Goal: Navigation & Orientation: Find specific page/section

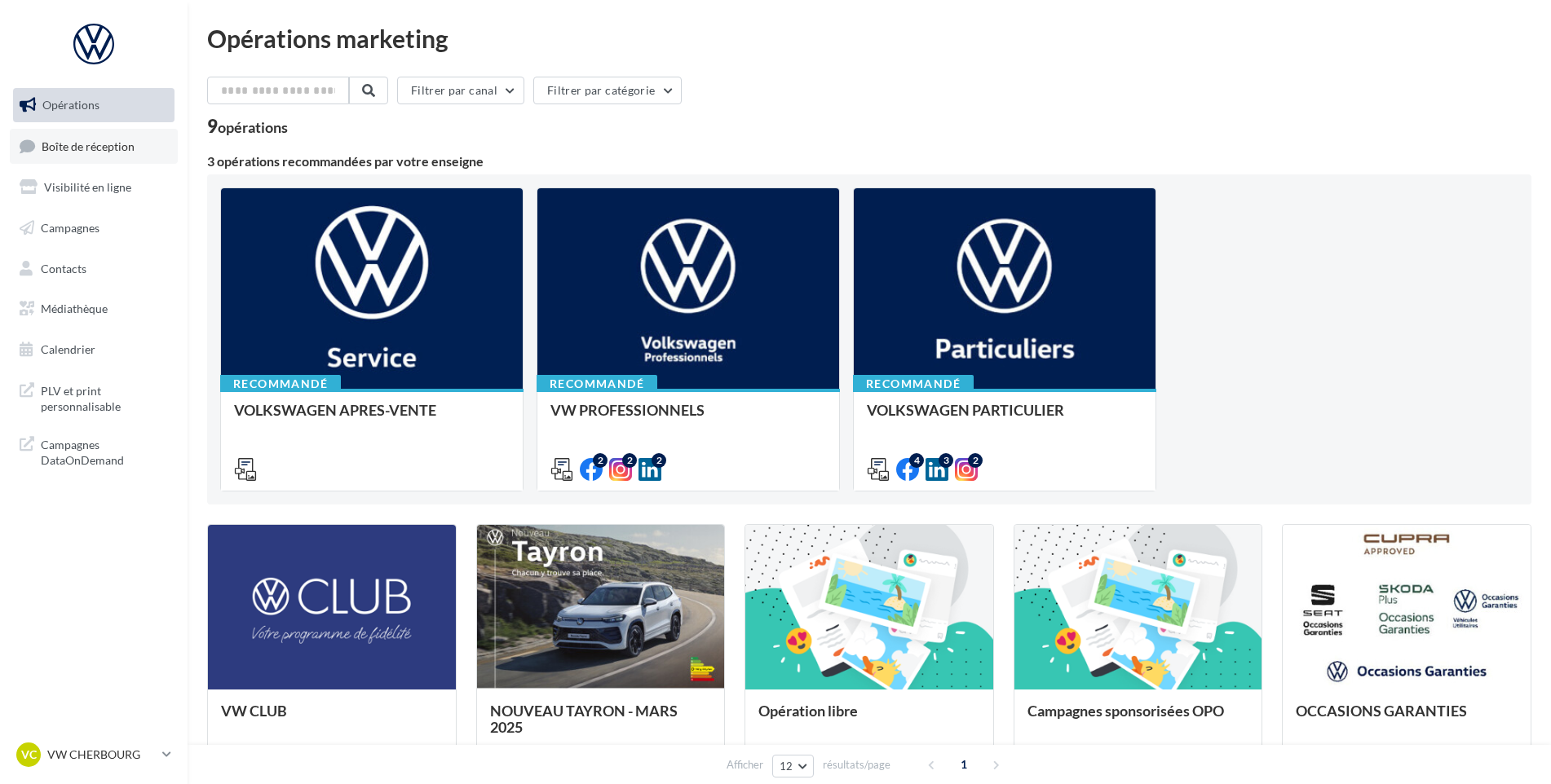
click at [51, 139] on span "Boîte de réception" at bounding box center [87, 145] width 93 height 13
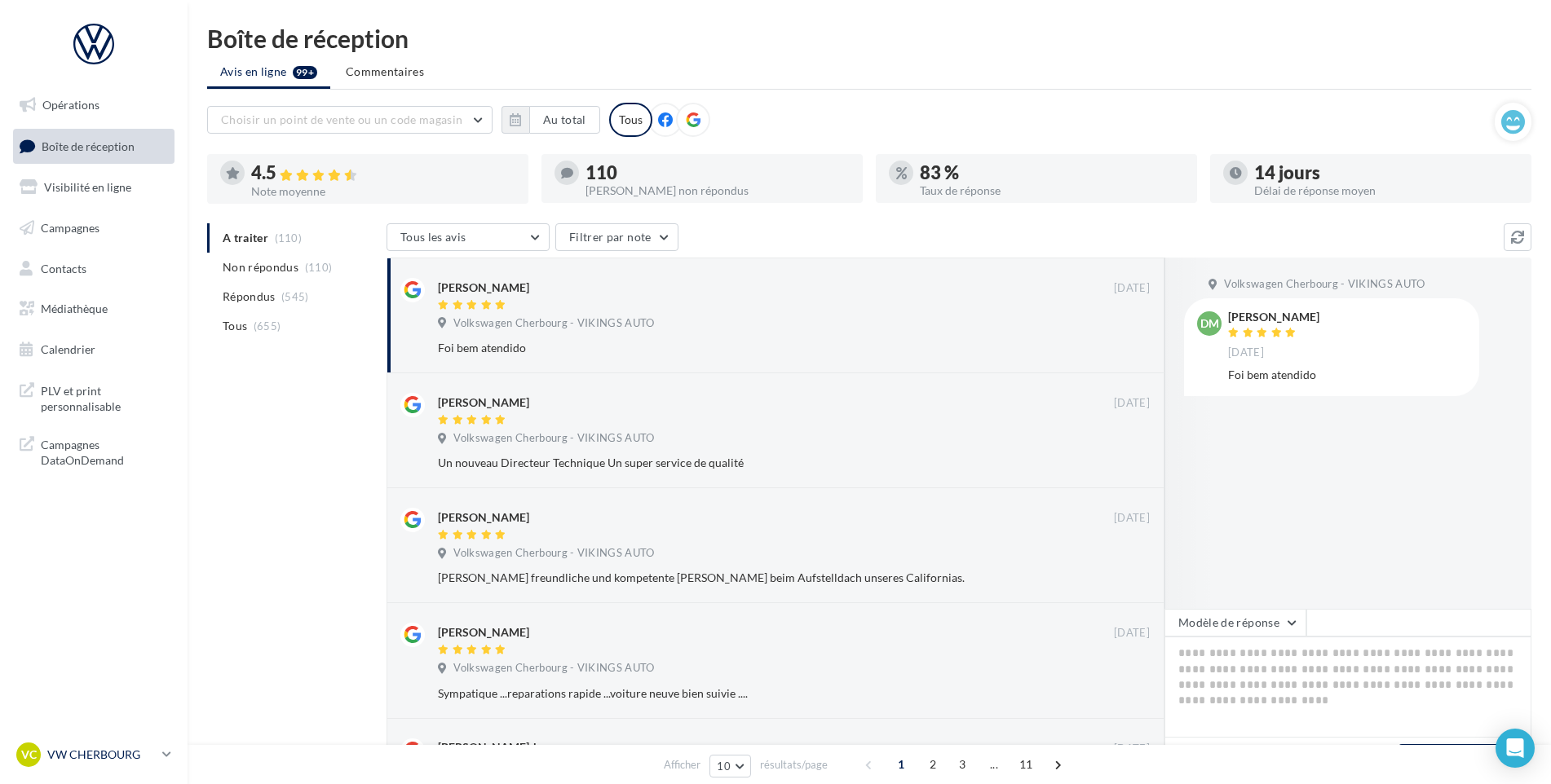
click at [153, 747] on p "VW CHERBOURG" at bounding box center [100, 754] width 108 height 16
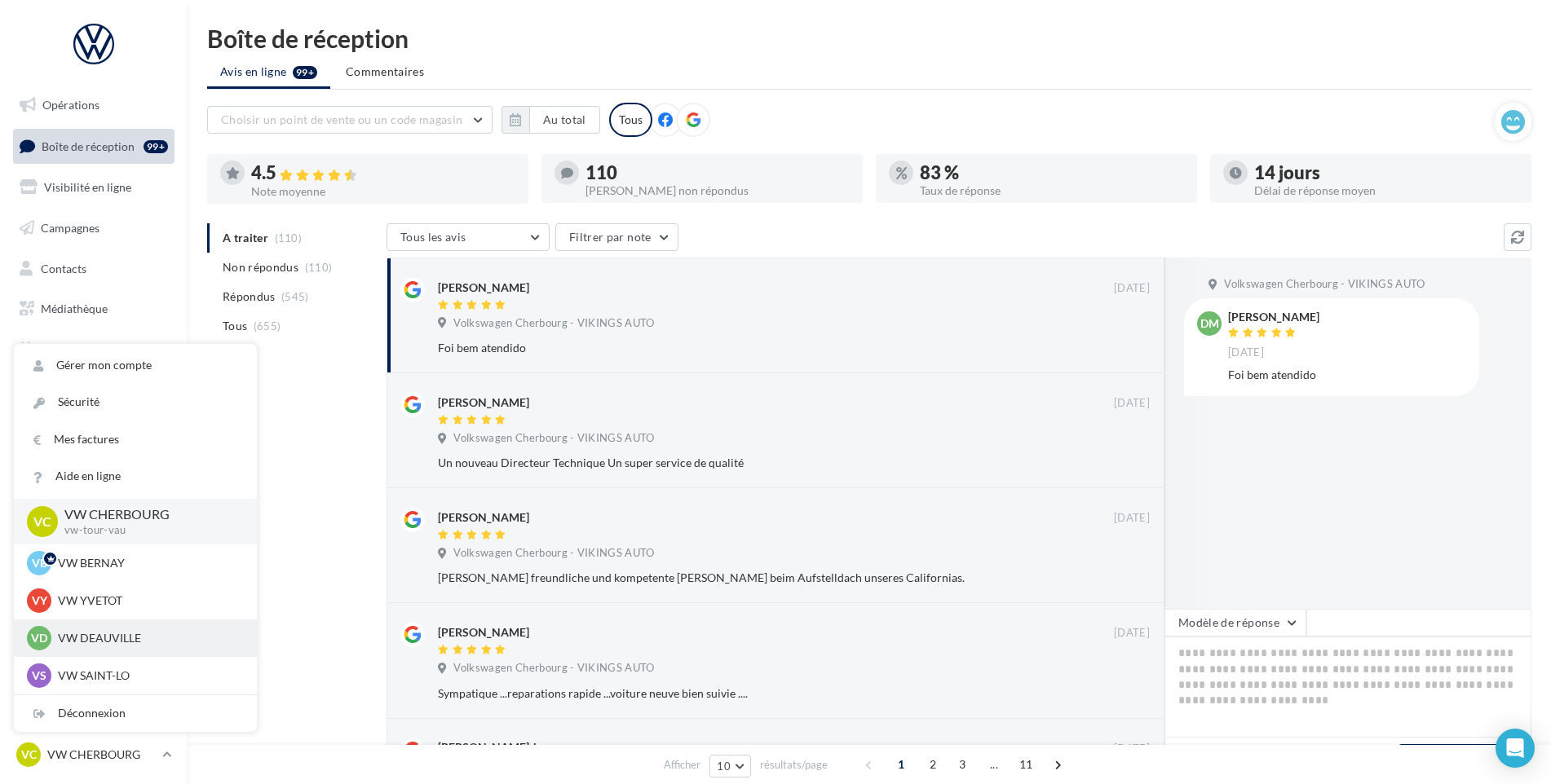
click at [117, 637] on p "VW DEAUVILLE" at bounding box center [148, 638] width 180 height 16
